Goal: Check status: Check status

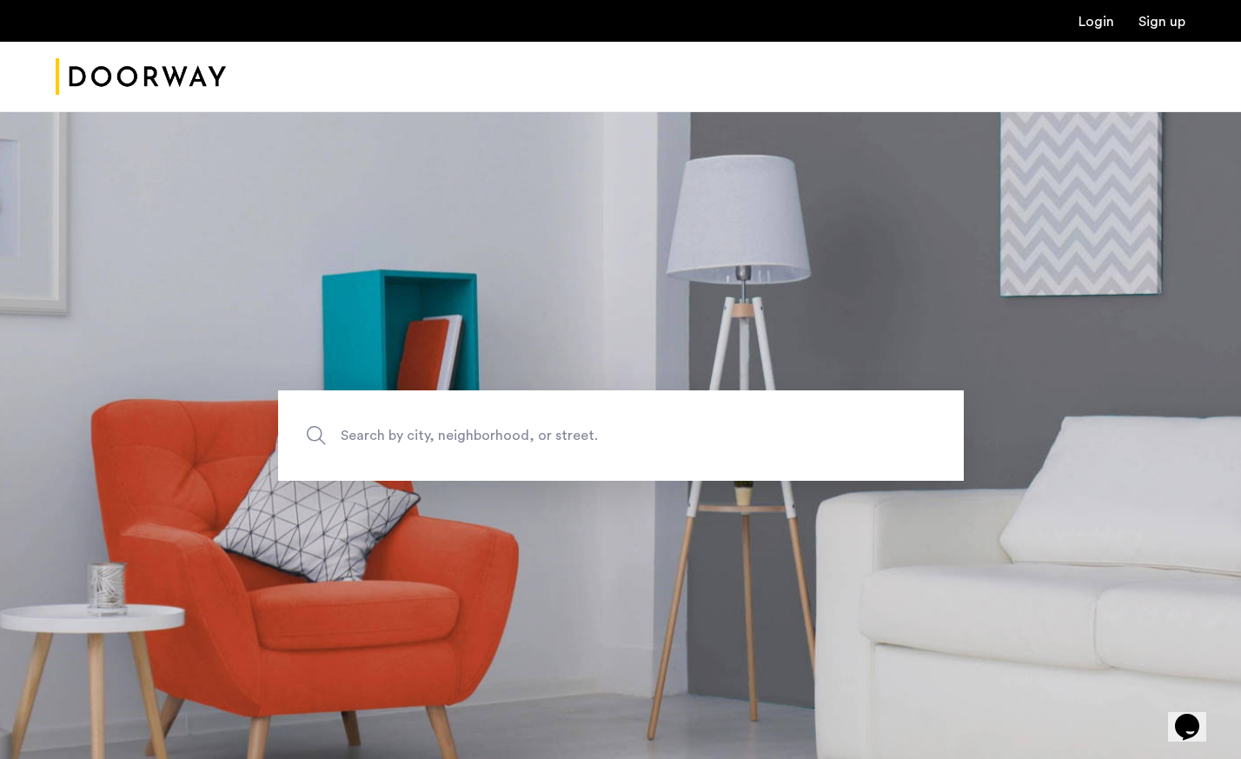
click at [1100, 23] on link "Login" at bounding box center [1096, 22] width 36 height 14
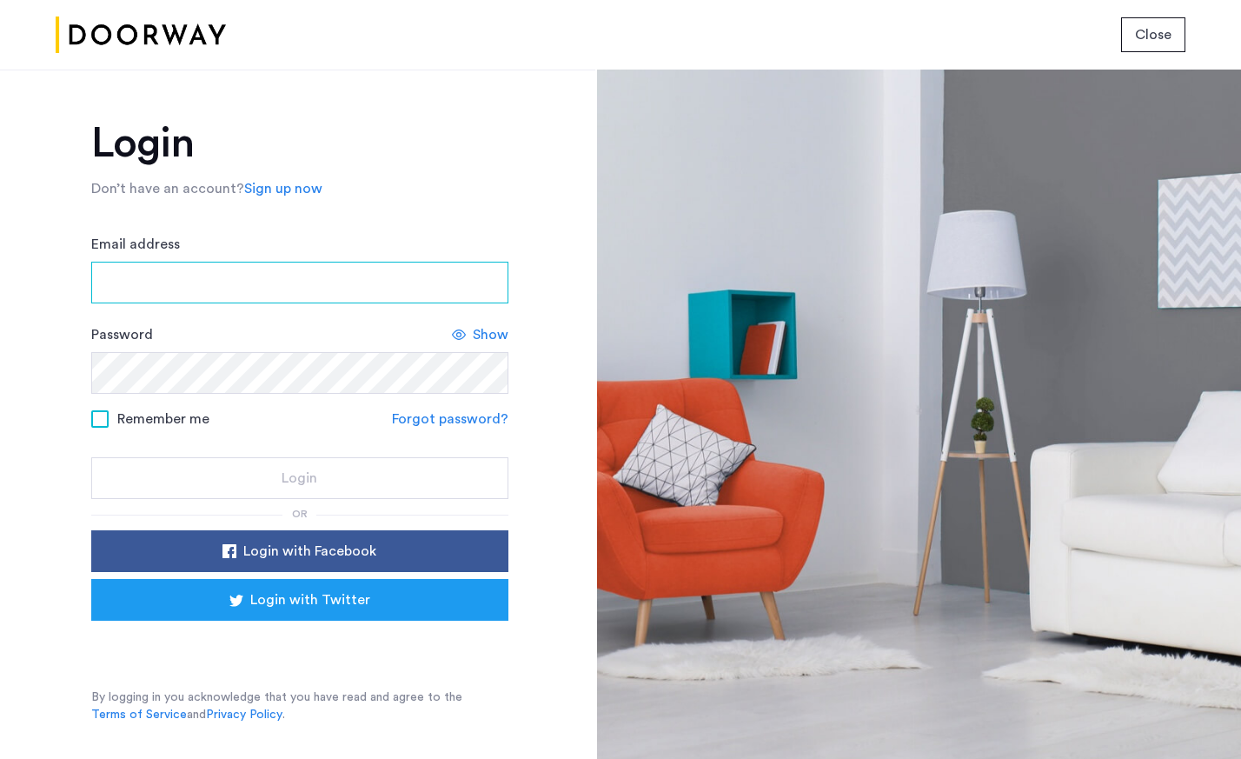
click at [322, 275] on input "Email address" at bounding box center [299, 283] width 417 height 42
type input "**********"
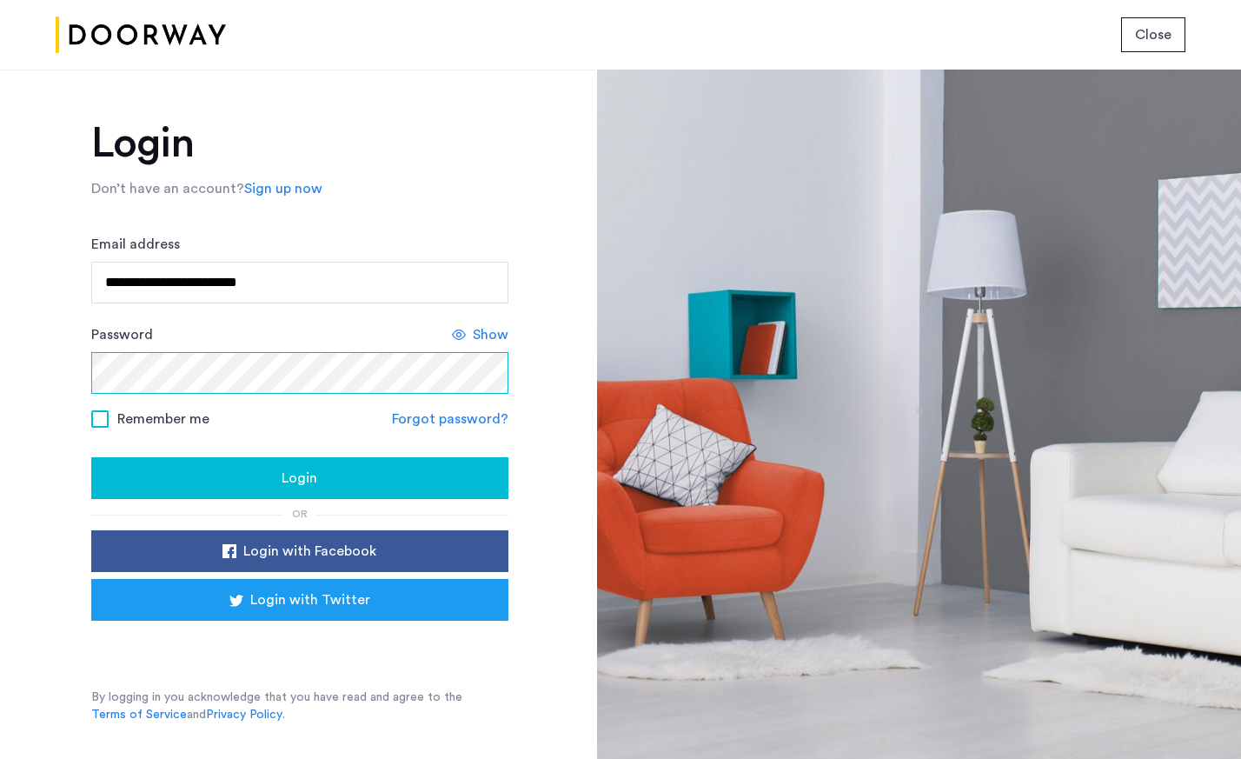
click at [91, 457] on button "Login" at bounding box center [299, 478] width 417 height 42
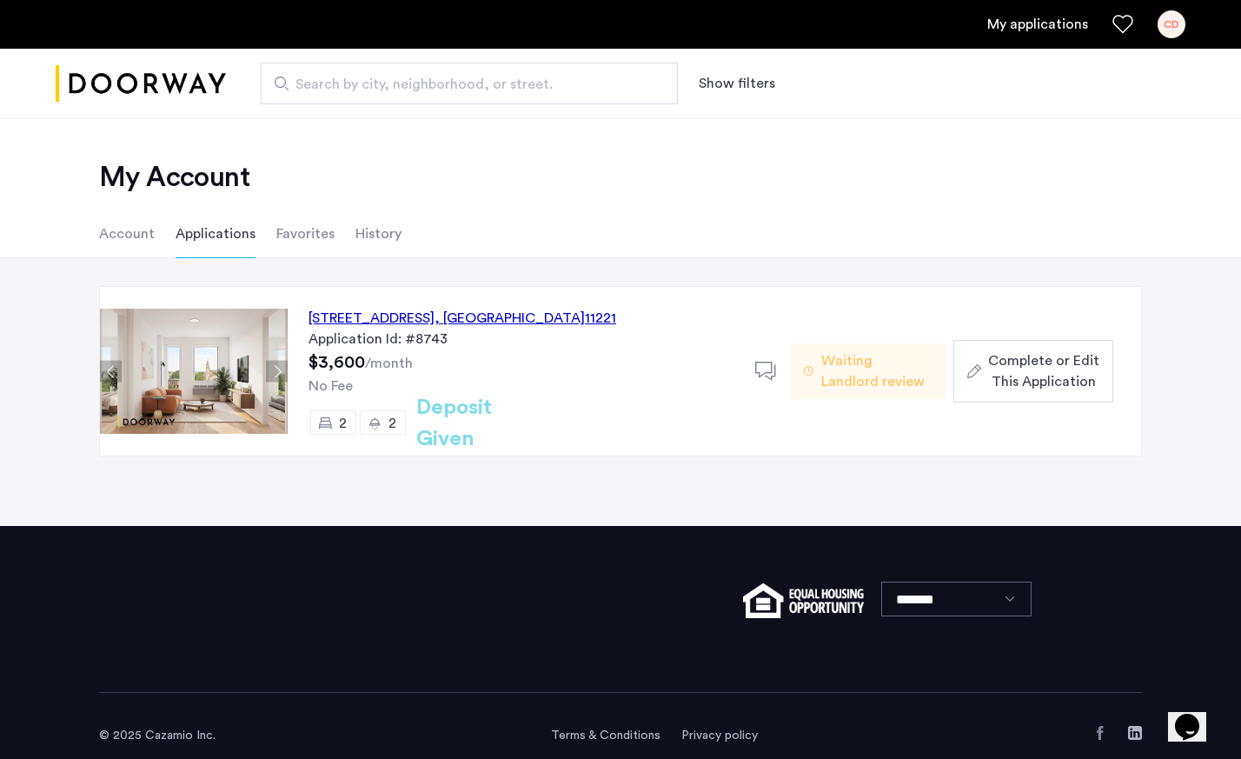
click at [834, 378] on span "Waiting Landlord review" at bounding box center [876, 371] width 111 height 42
click at [273, 368] on button "Next apartment" at bounding box center [277, 372] width 22 height 22
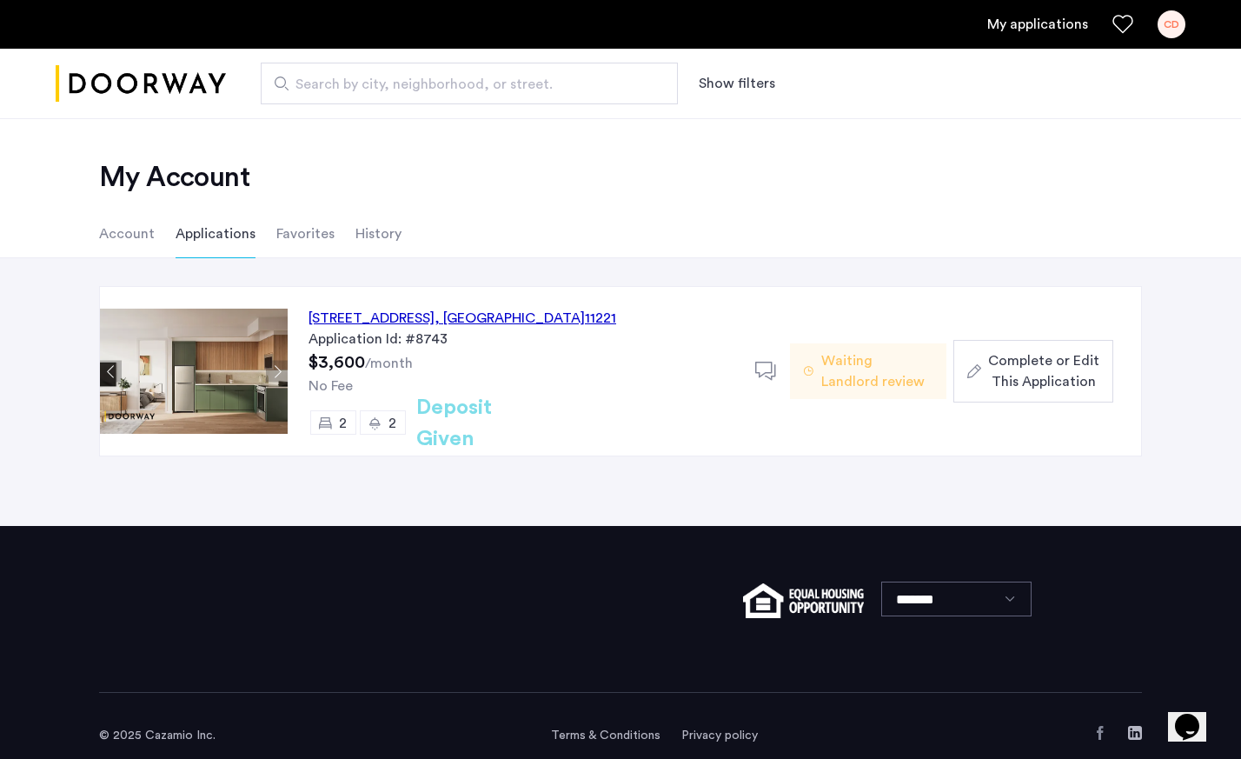
click at [273, 368] on button "Next apartment" at bounding box center [277, 372] width 22 height 22
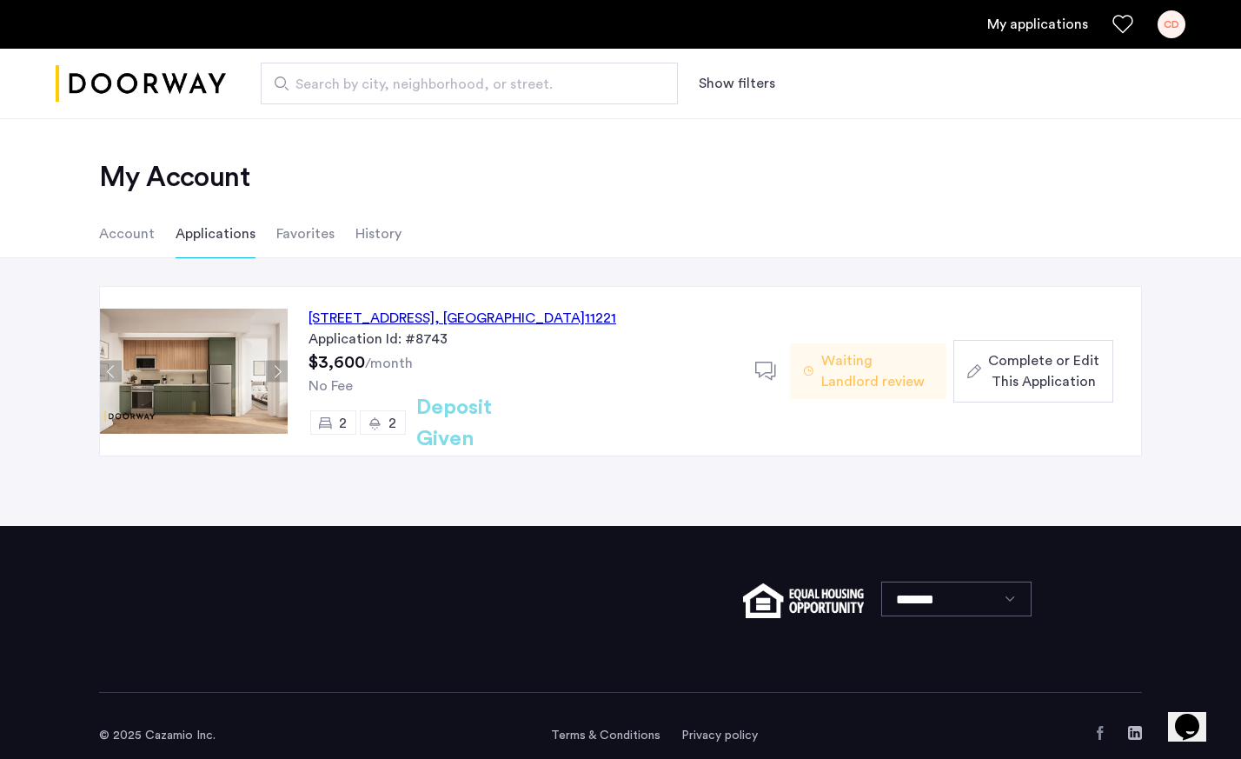
click at [273, 368] on button "Next apartment" at bounding box center [277, 372] width 22 height 22
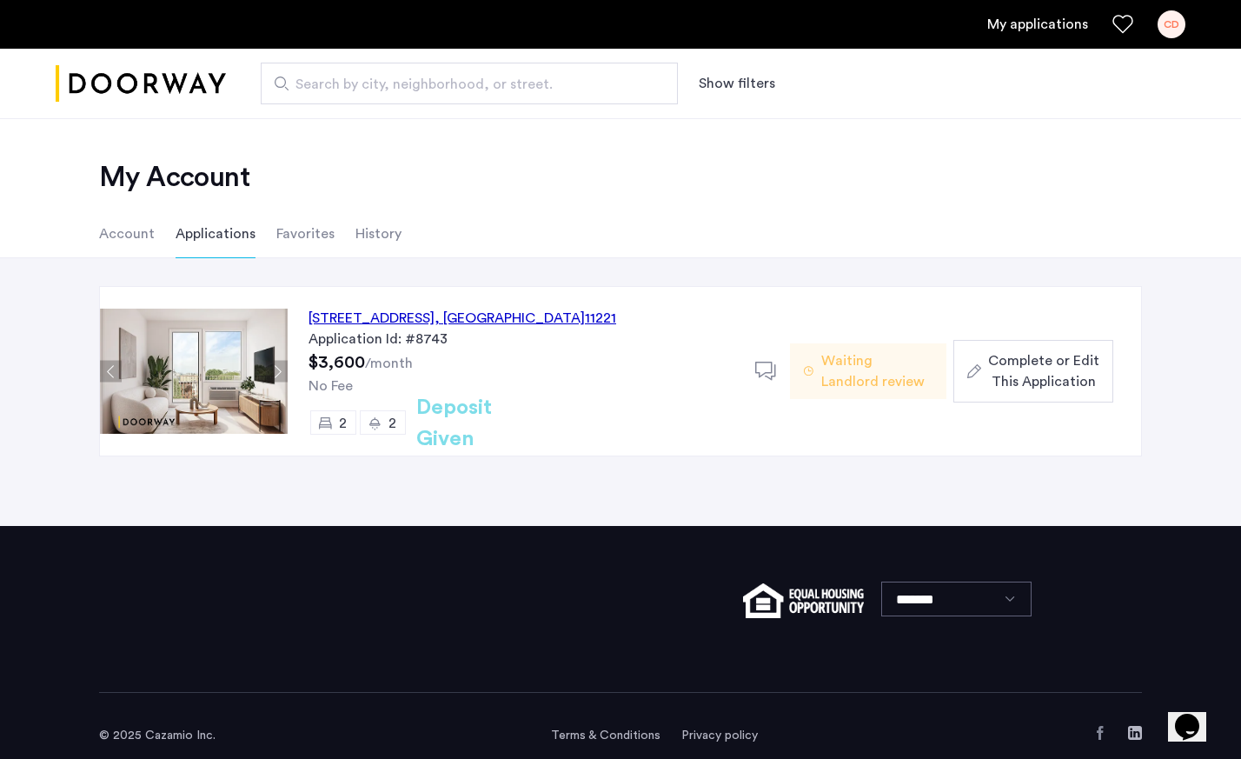
click at [273, 368] on button "Next apartment" at bounding box center [277, 372] width 22 height 22
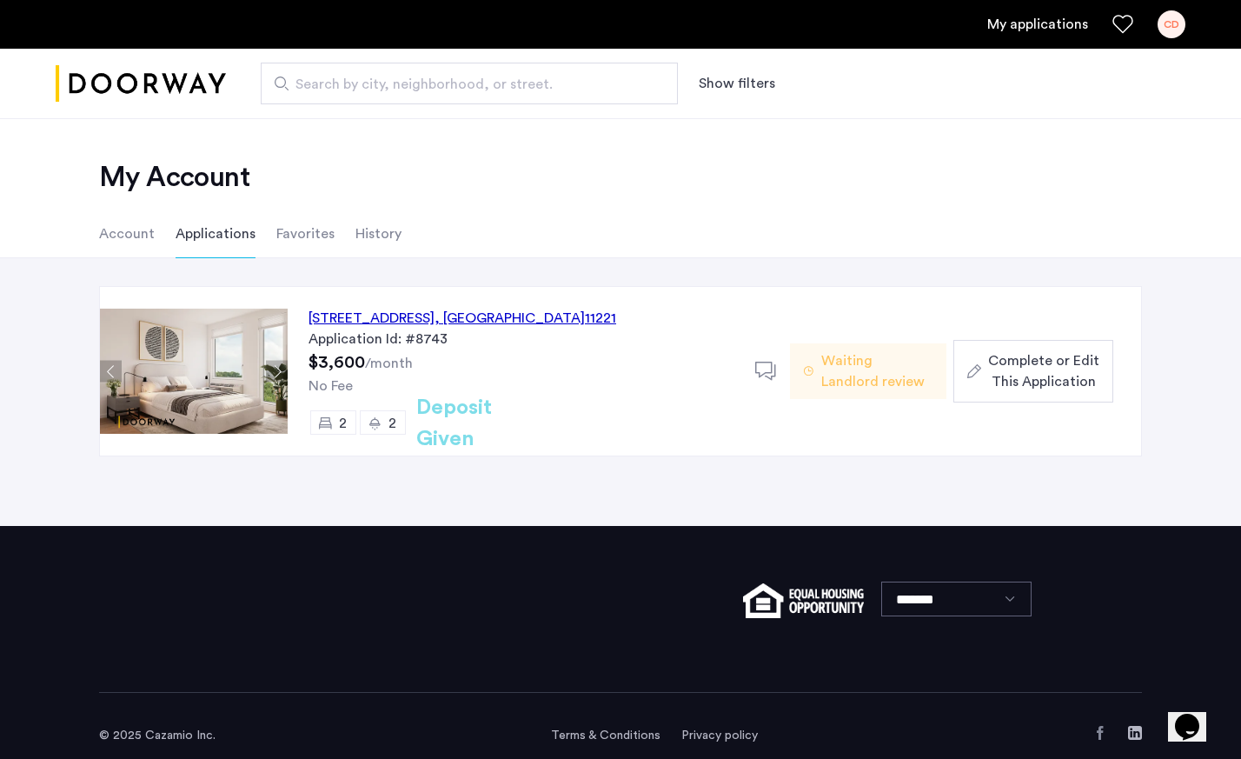
click at [108, 361] on button "Previous apartment" at bounding box center [111, 372] width 22 height 22
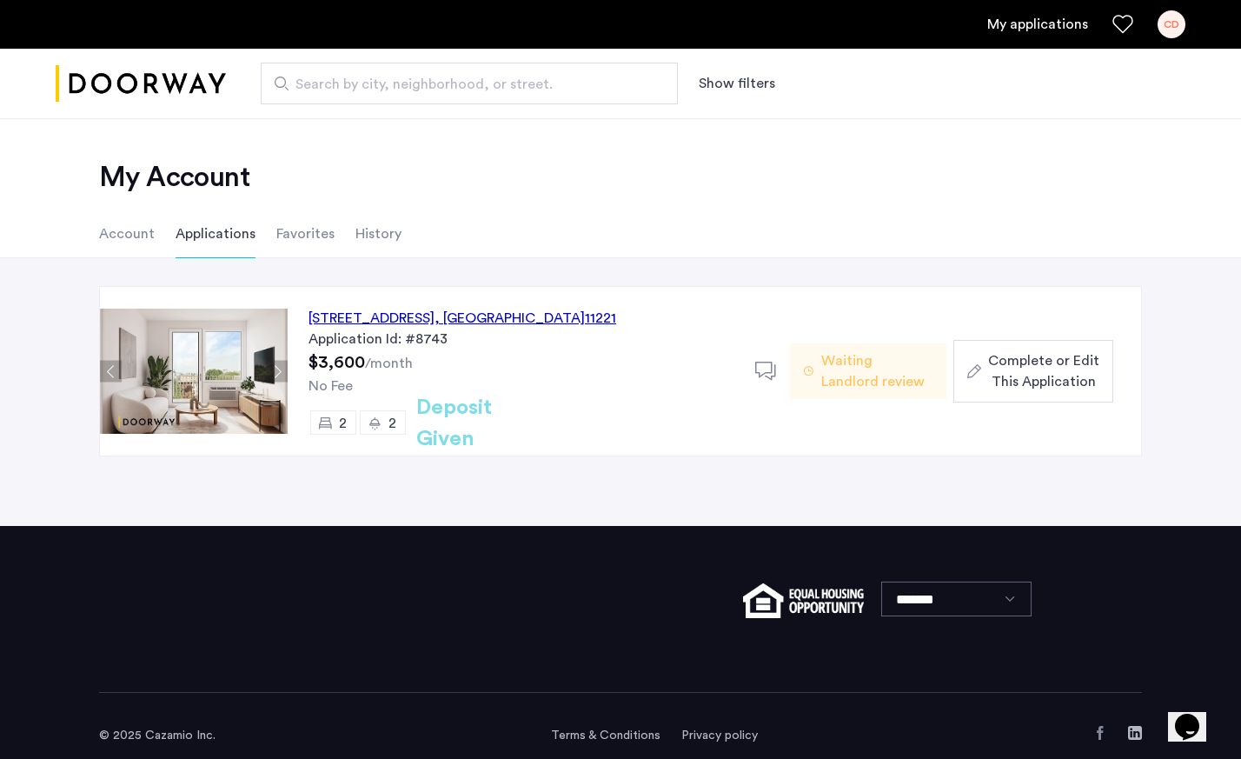
click at [282, 369] on button "Next apartment" at bounding box center [277, 372] width 22 height 22
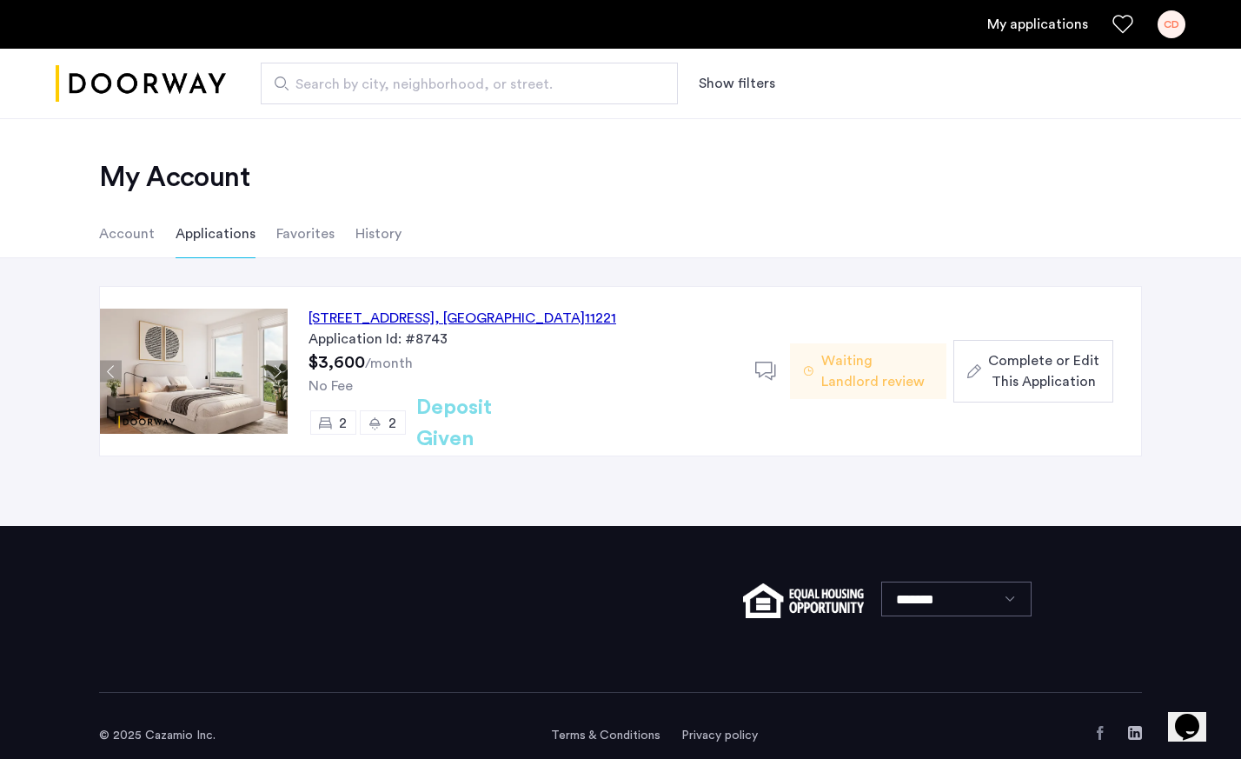
click at [282, 369] on button "Next apartment" at bounding box center [277, 372] width 22 height 22
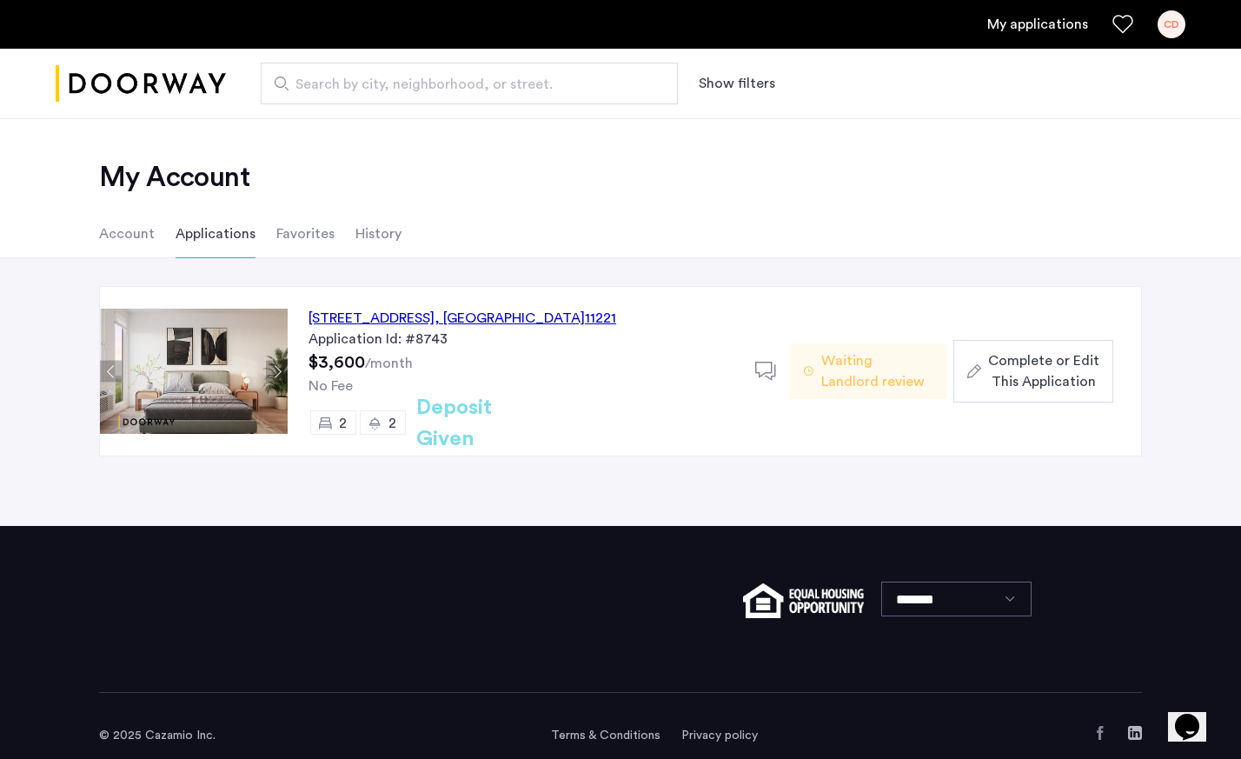
click at [282, 369] on button "Next apartment" at bounding box center [277, 372] width 22 height 22
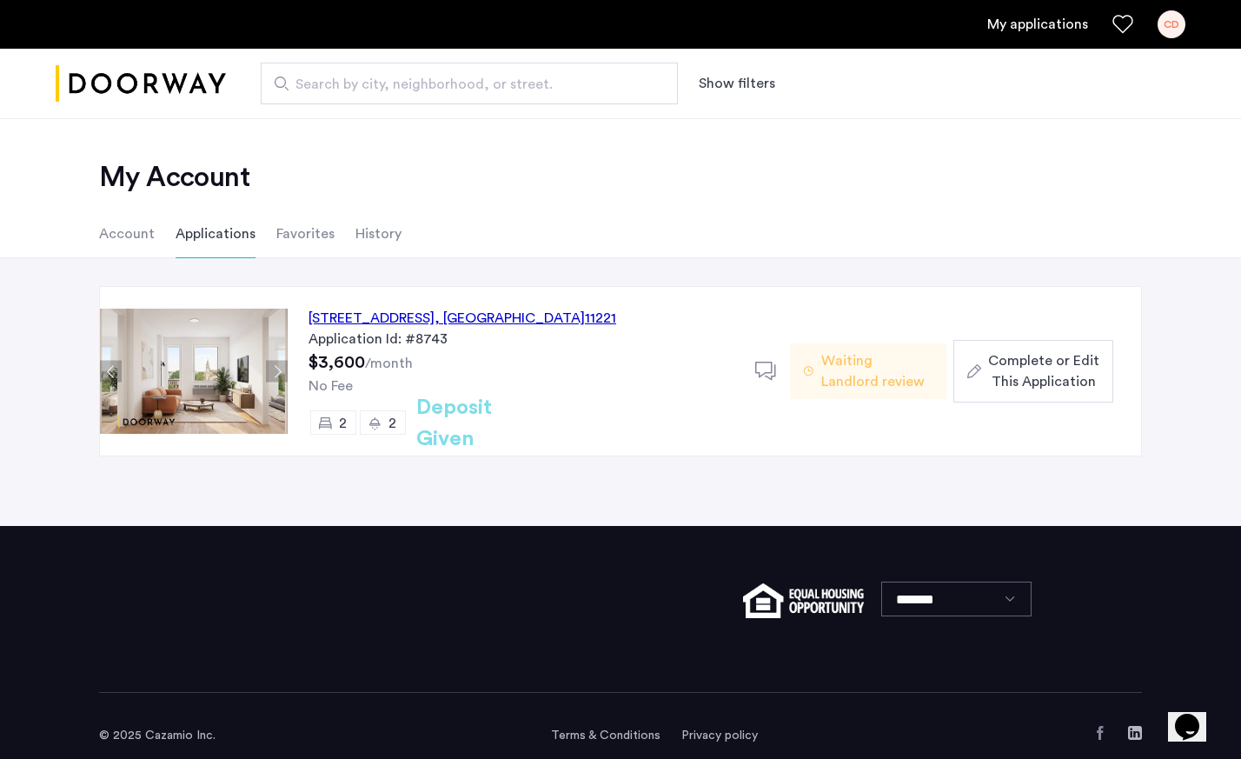
click at [282, 369] on button "Next apartment" at bounding box center [277, 372] width 22 height 22
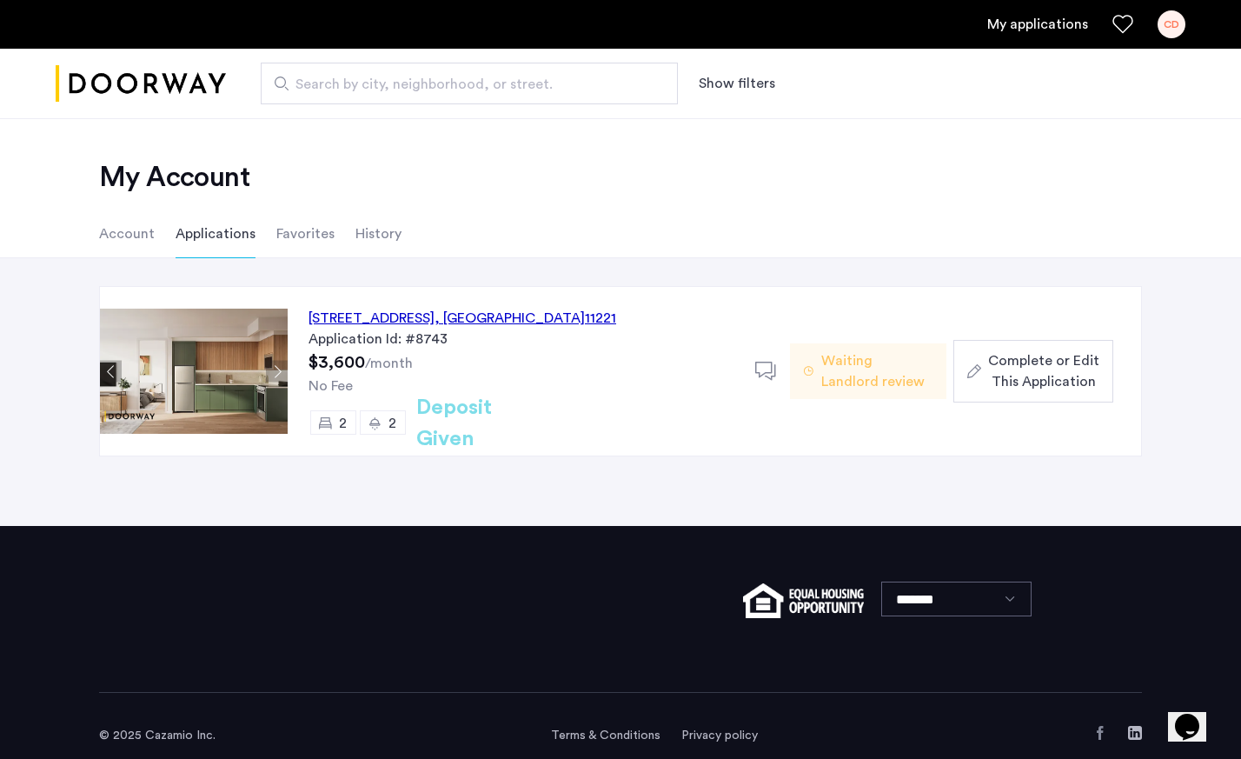
click at [282, 369] on button "Next apartment" at bounding box center [277, 372] width 22 height 22
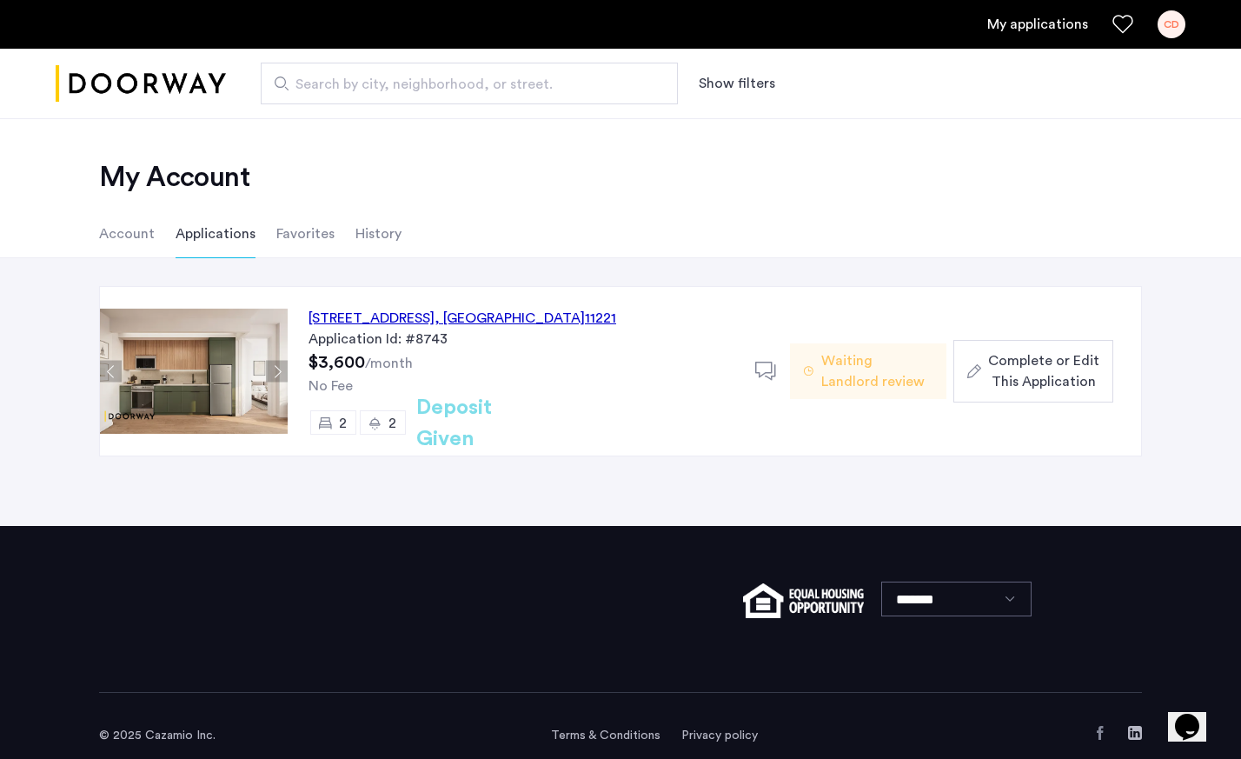
click at [282, 369] on button "Next apartment" at bounding box center [277, 372] width 22 height 22
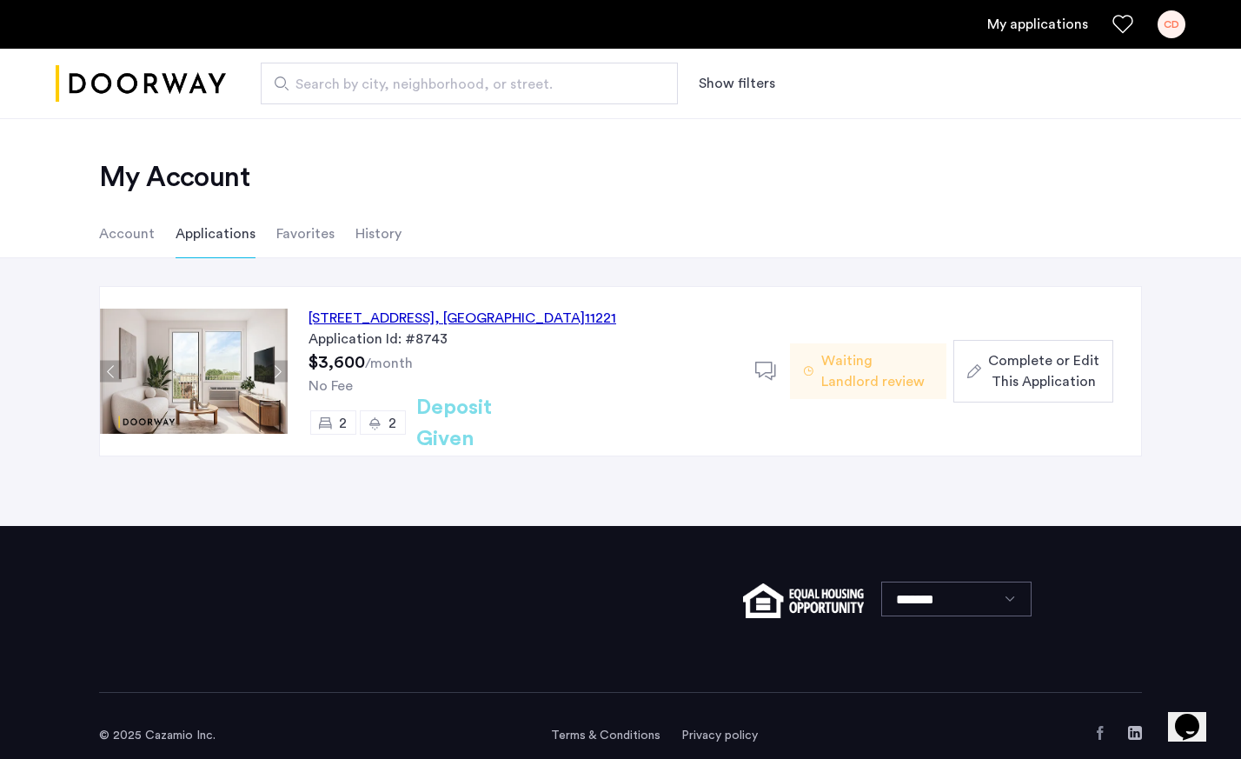
click at [282, 369] on button "Next apartment" at bounding box center [277, 372] width 22 height 22
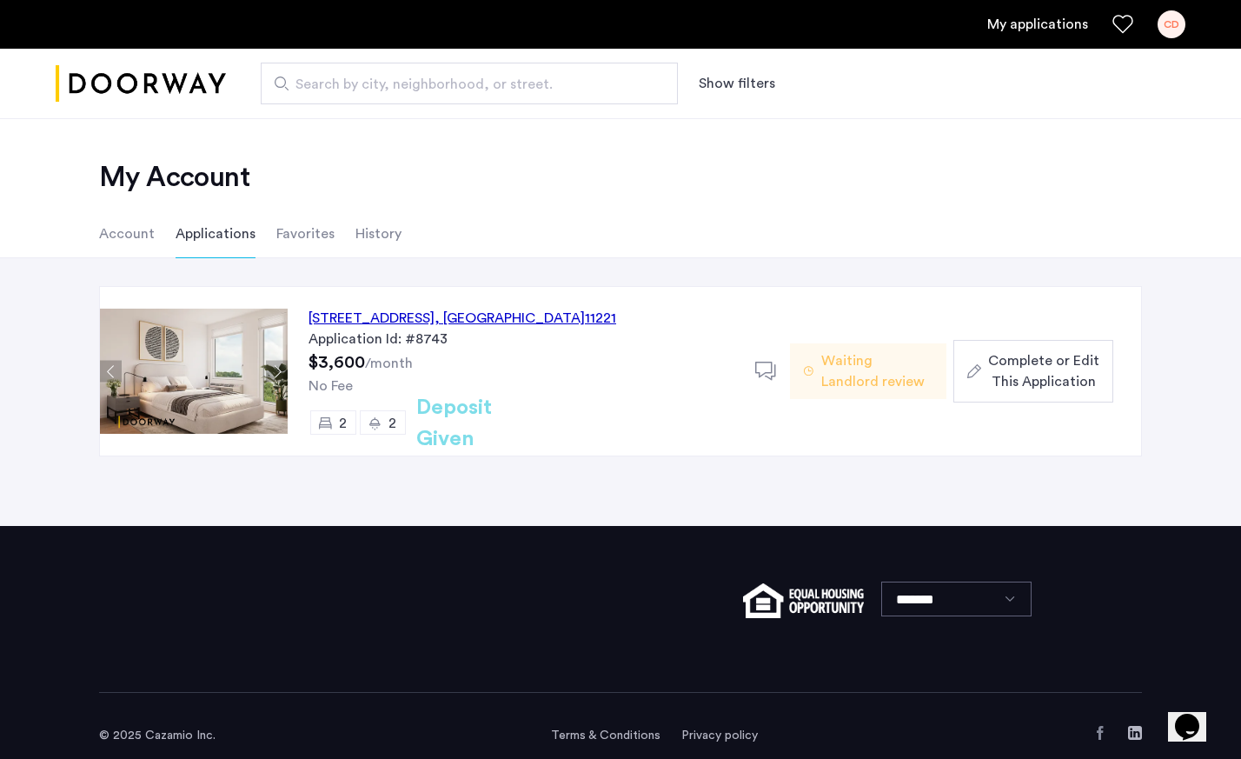
click at [282, 369] on button "Next apartment" at bounding box center [277, 372] width 22 height 22
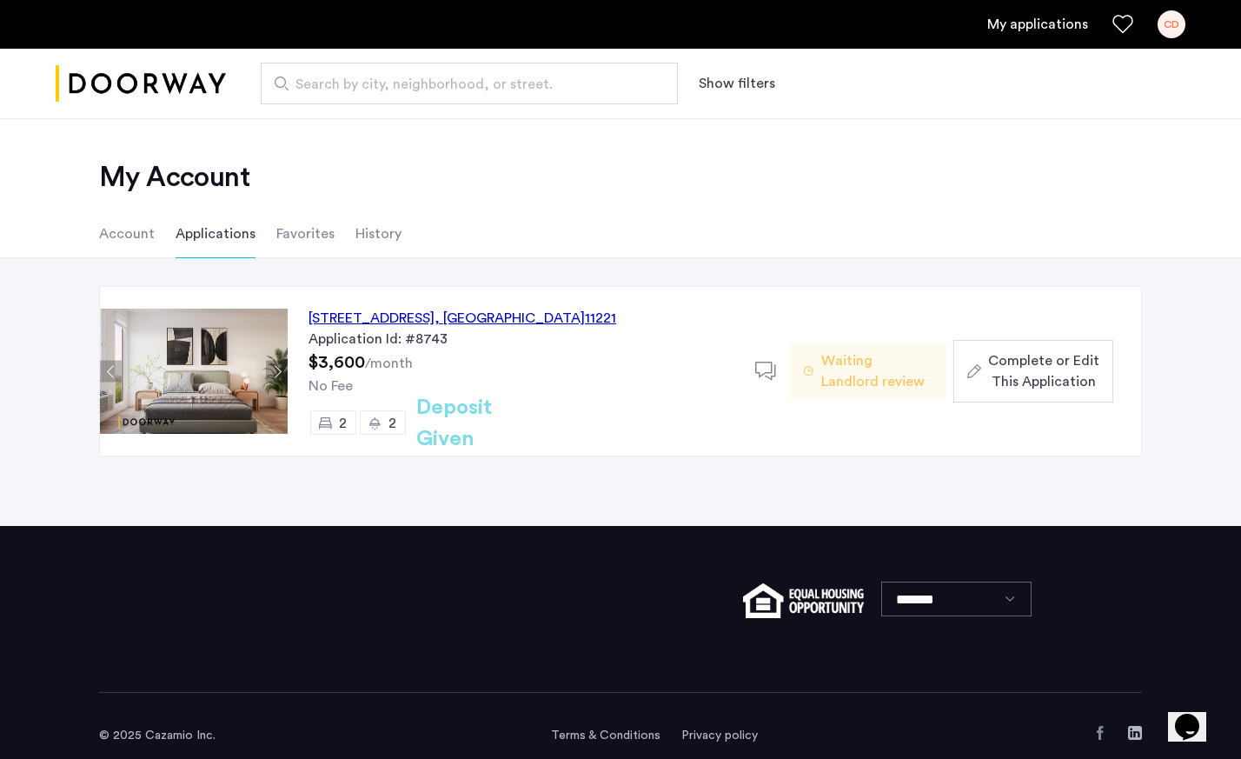
click at [282, 369] on button "Next apartment" at bounding box center [277, 372] width 22 height 22
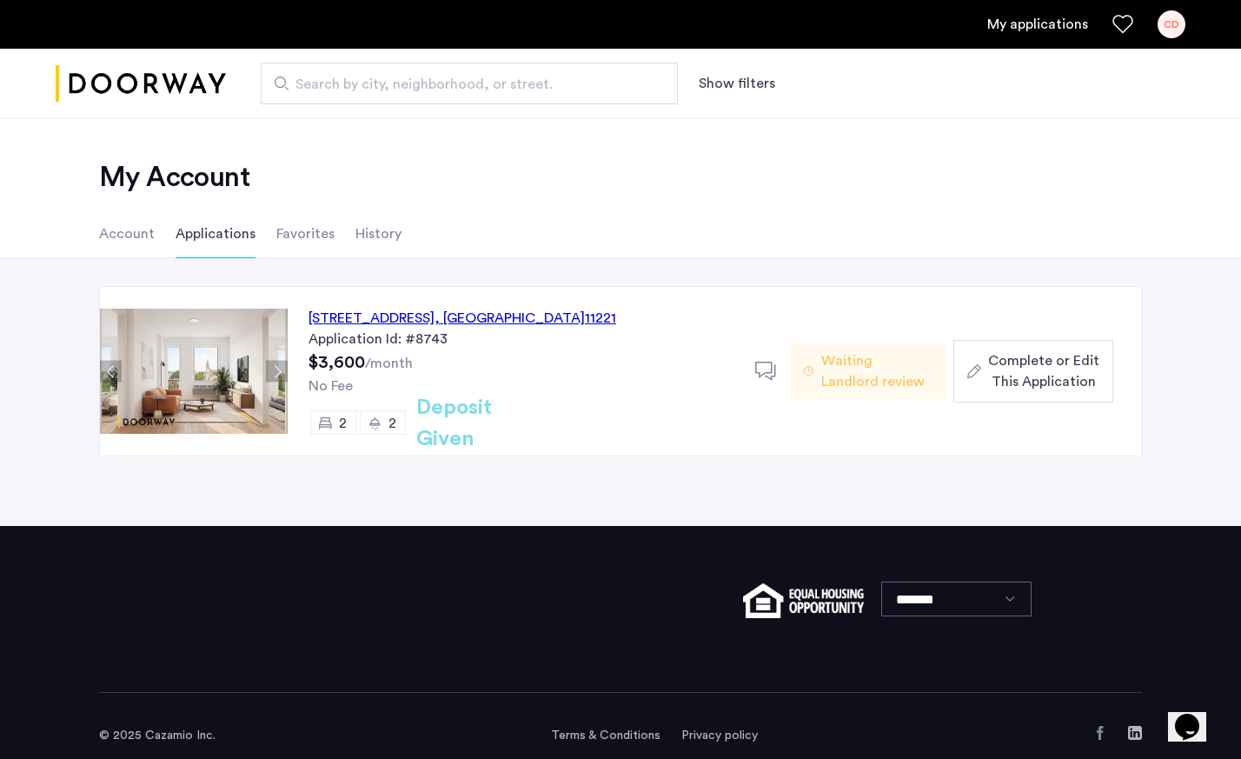
click at [106, 373] on button "Previous apartment" at bounding box center [111, 372] width 22 height 22
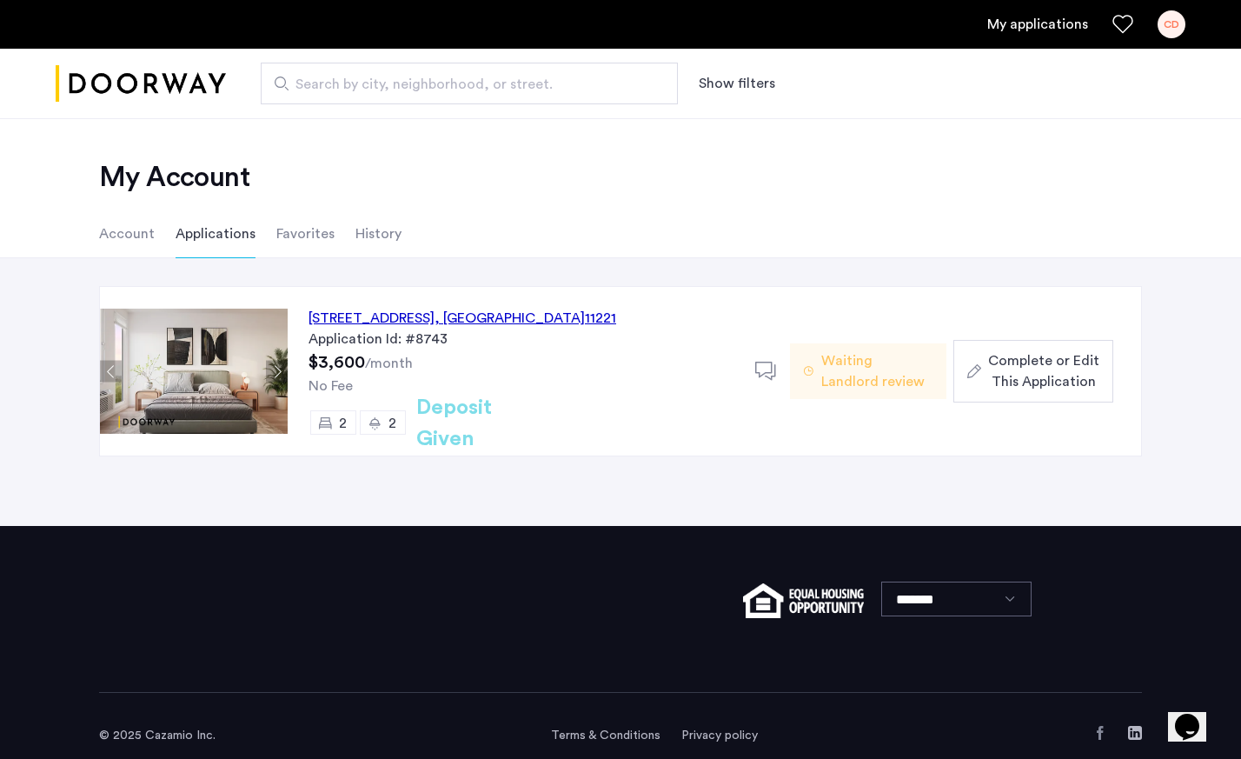
click at [282, 367] on button "Next apartment" at bounding box center [277, 372] width 22 height 22
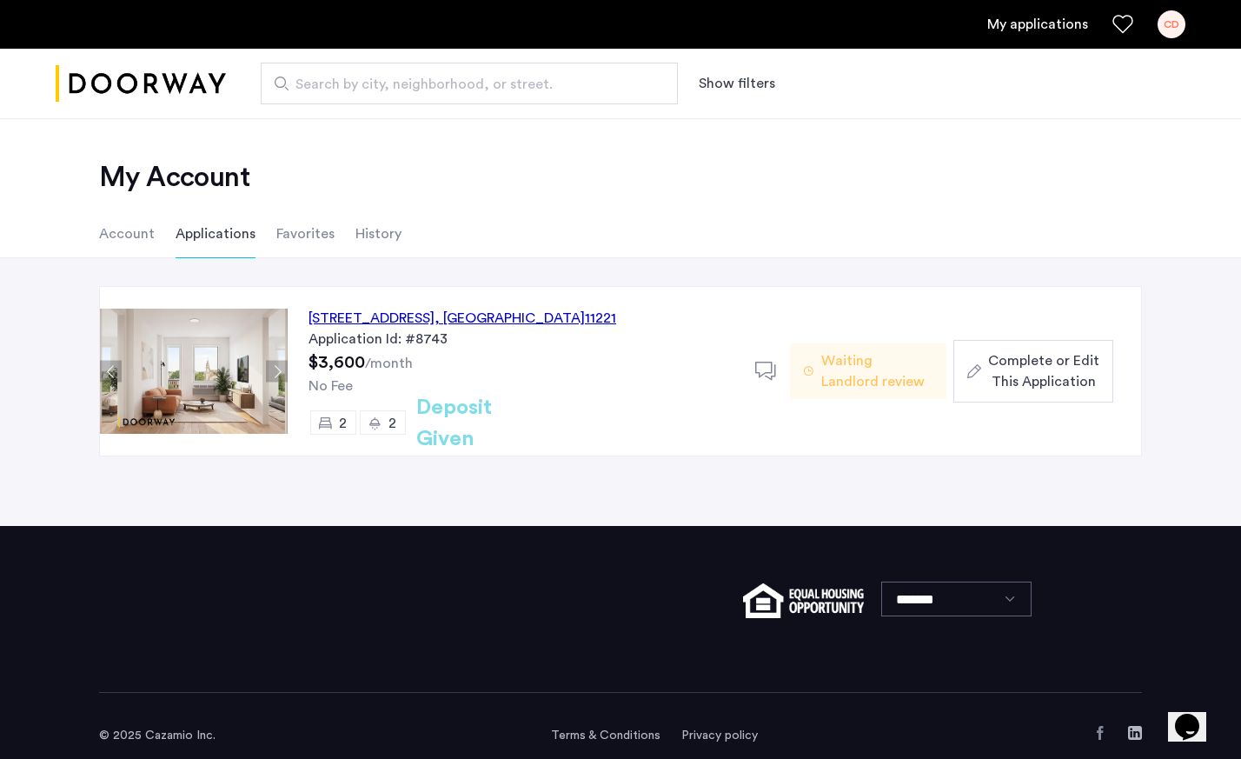
click at [282, 367] on button "Next apartment" at bounding box center [277, 372] width 22 height 22
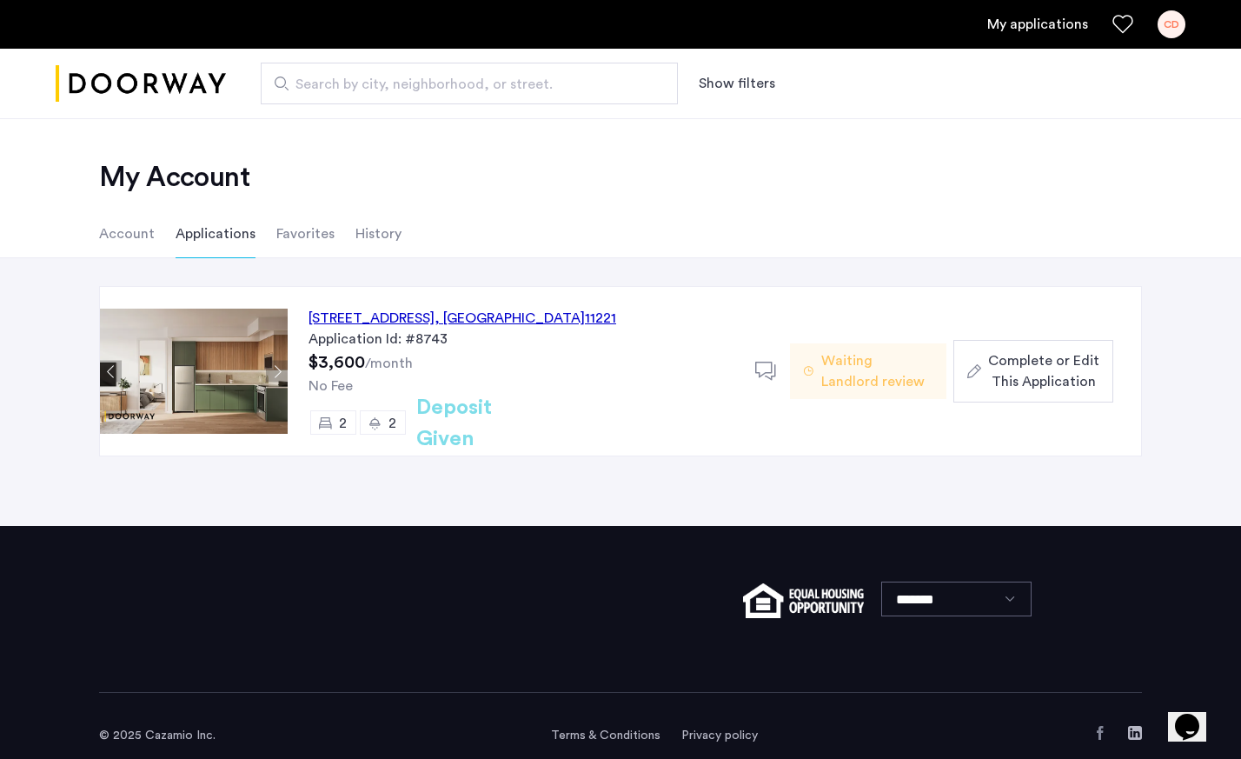
click at [282, 367] on button "Next apartment" at bounding box center [277, 372] width 22 height 22
